Goal: Task Accomplishment & Management: Manage account settings

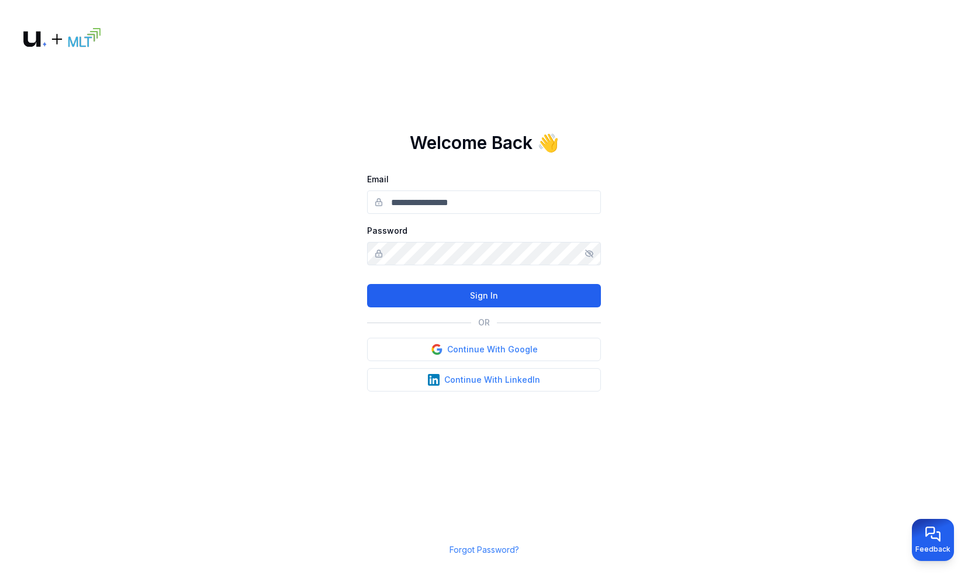
type input "**********"
click at [437, 290] on button "Sign In" at bounding box center [484, 295] width 234 height 23
